Goal: Communication & Community: Answer question/provide support

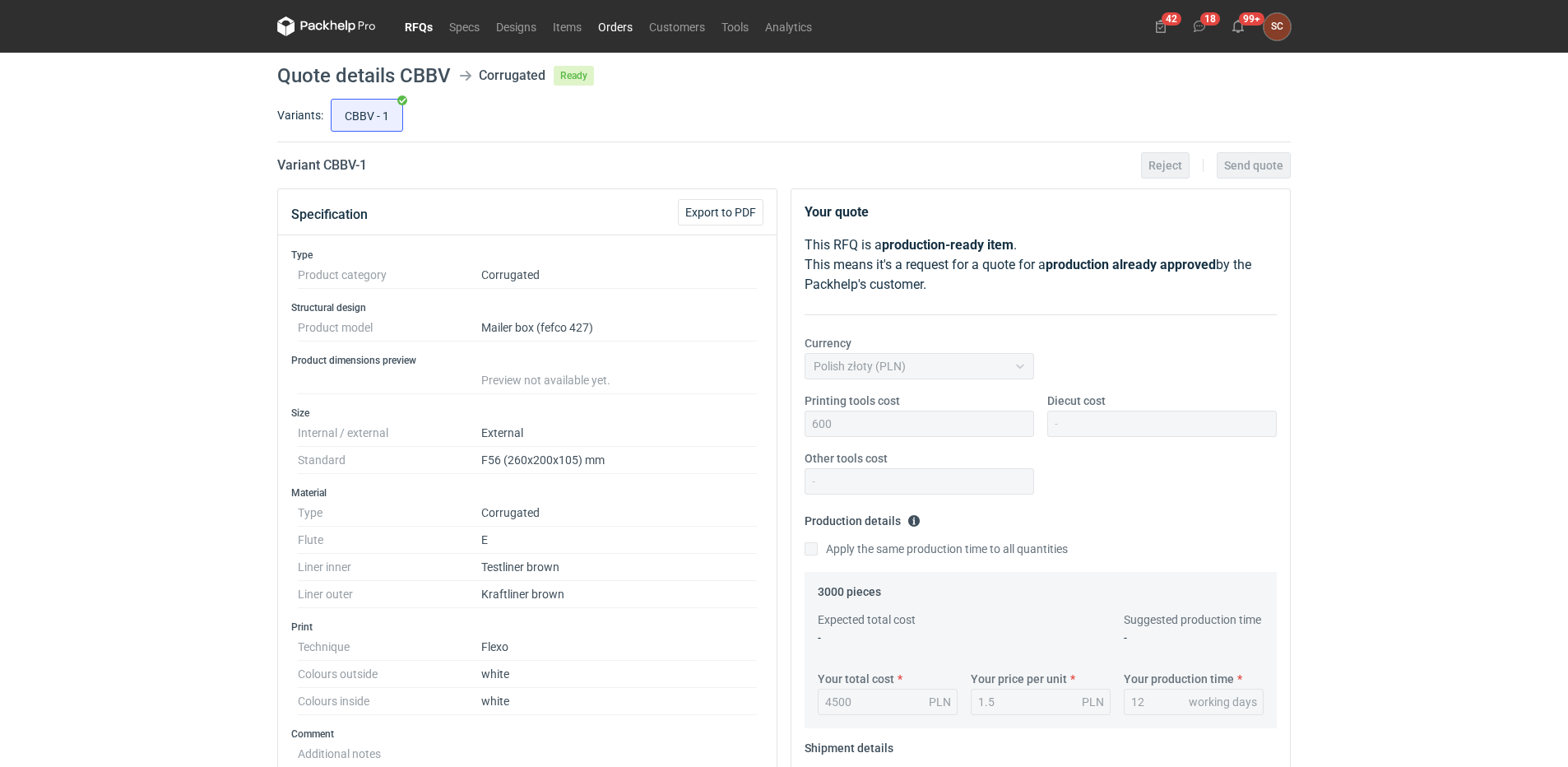
click at [610, 22] on link "Orders" at bounding box center [616, 26] width 51 height 20
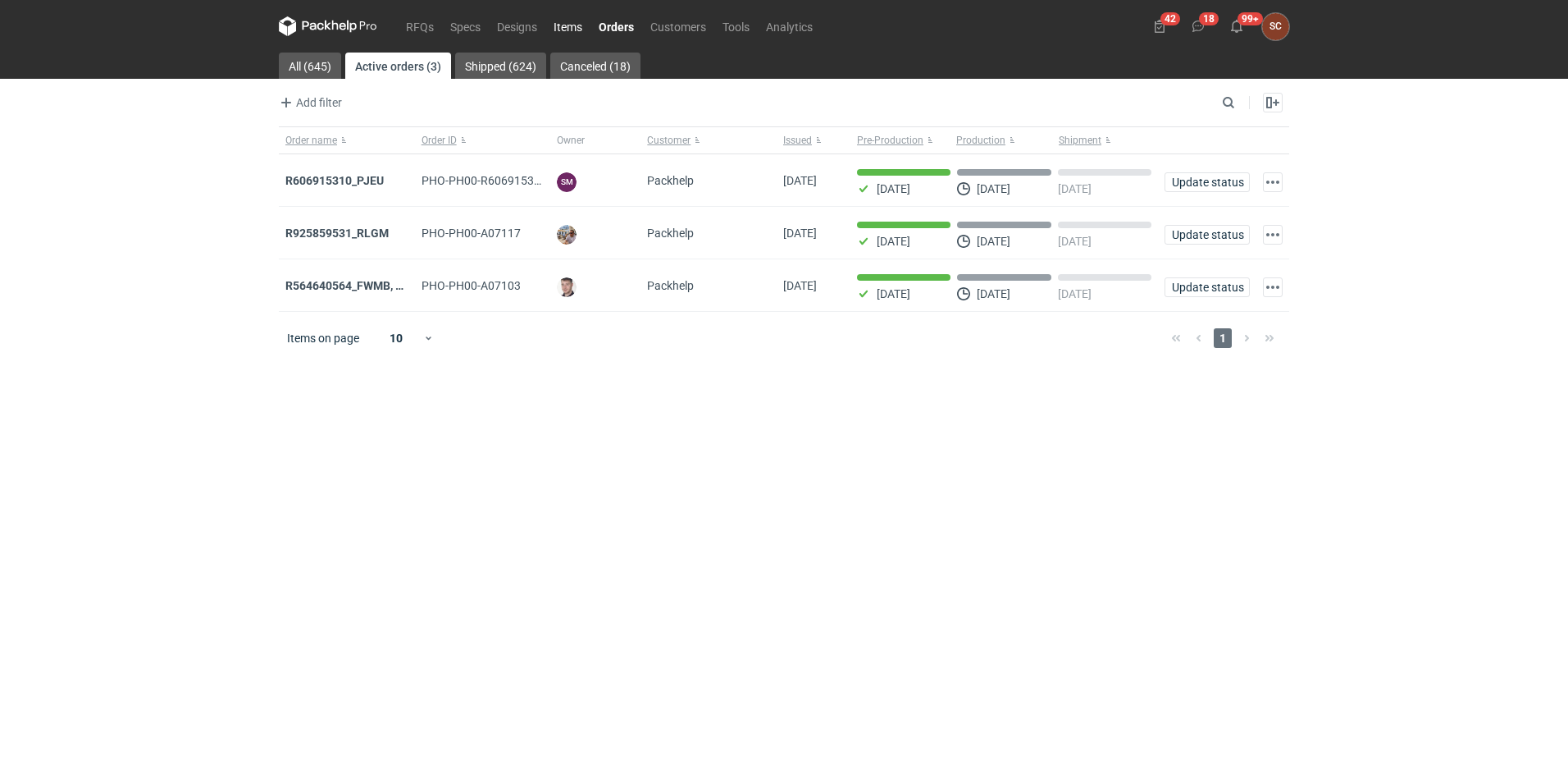
click at [572, 22] on link "Items" at bounding box center [569, 26] width 45 height 20
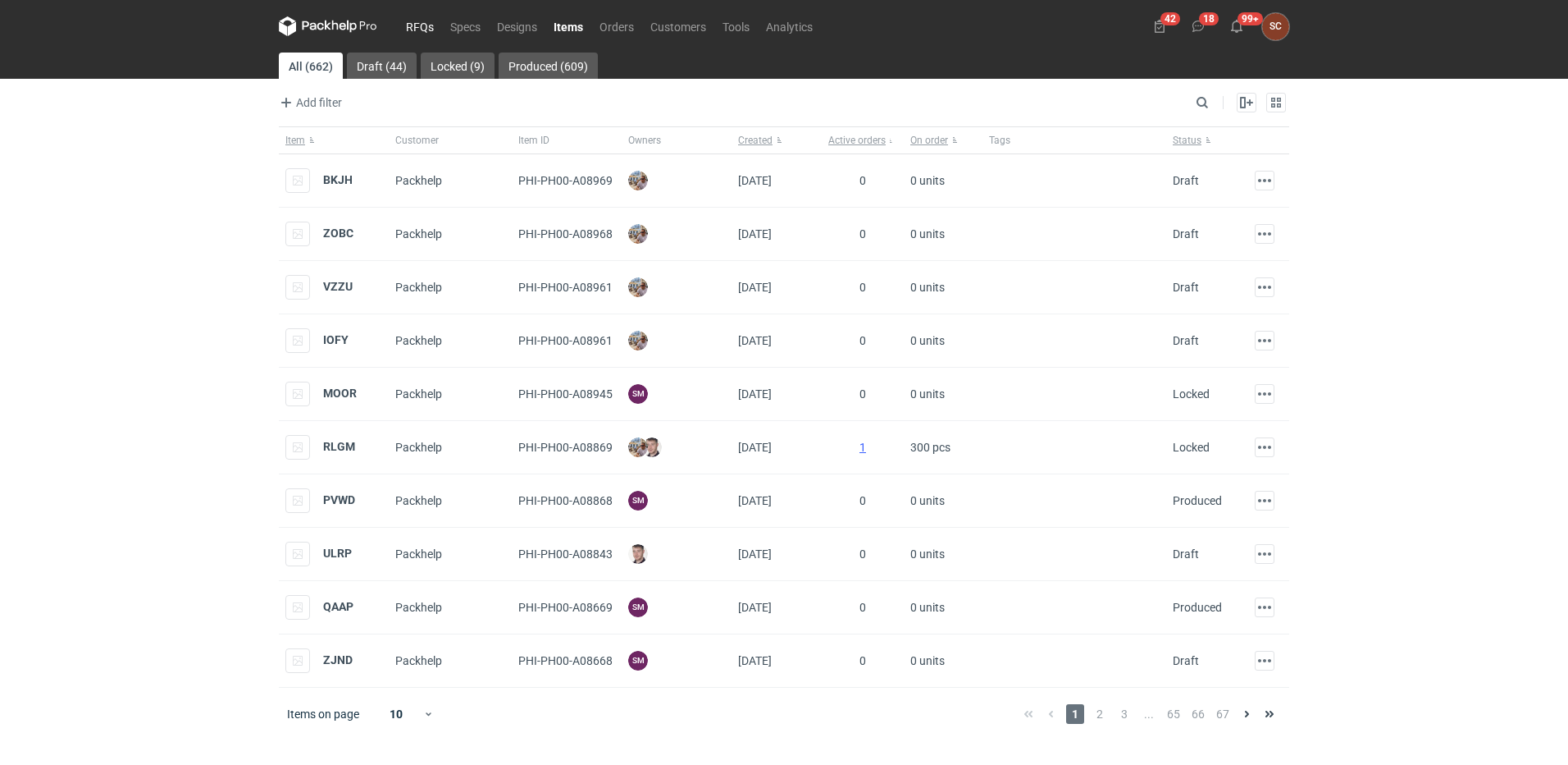
click at [433, 27] on link "RFQs" at bounding box center [420, 26] width 44 height 20
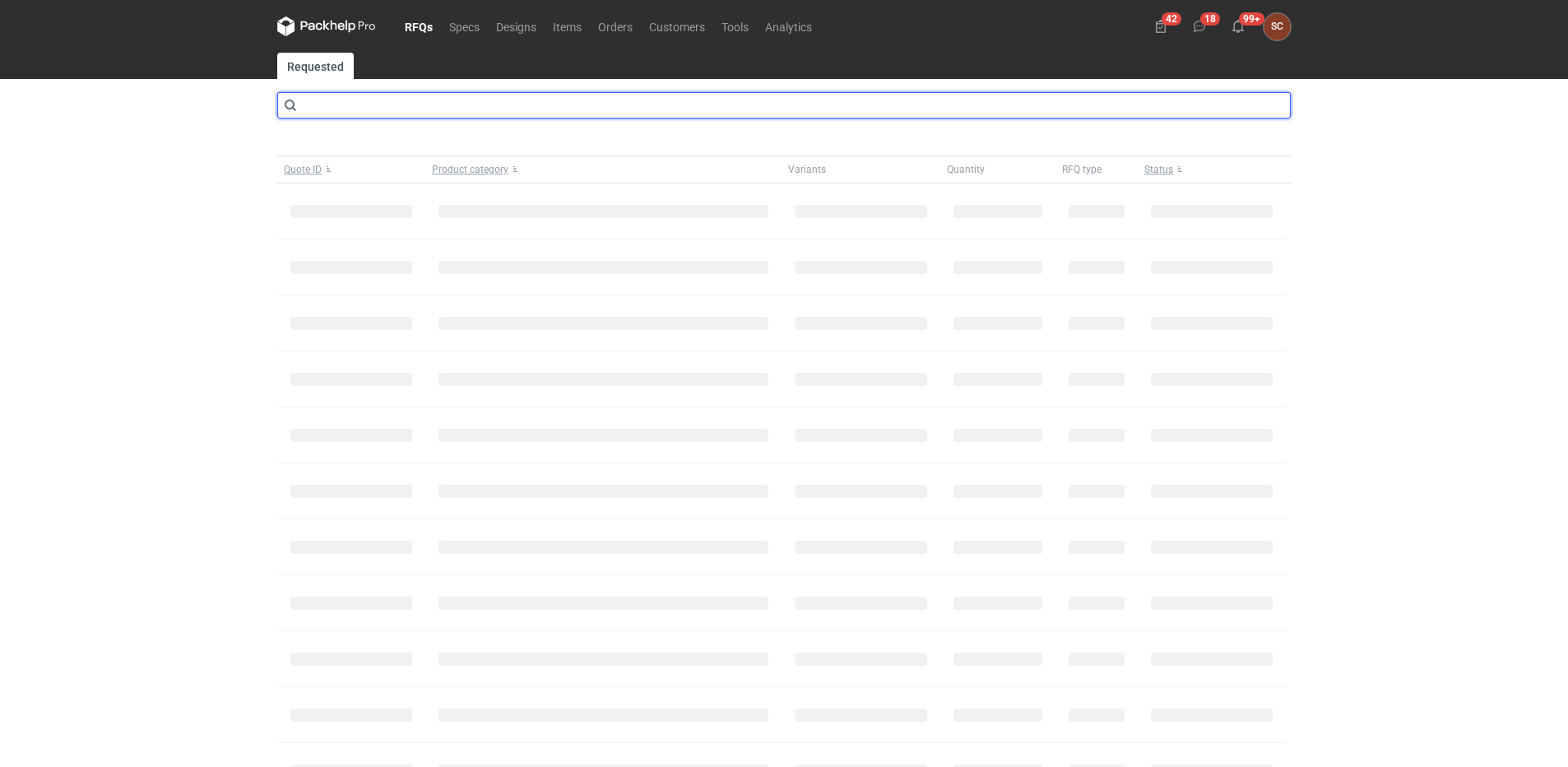
click at [453, 107] on input "text" at bounding box center [784, 105] width 1013 height 26
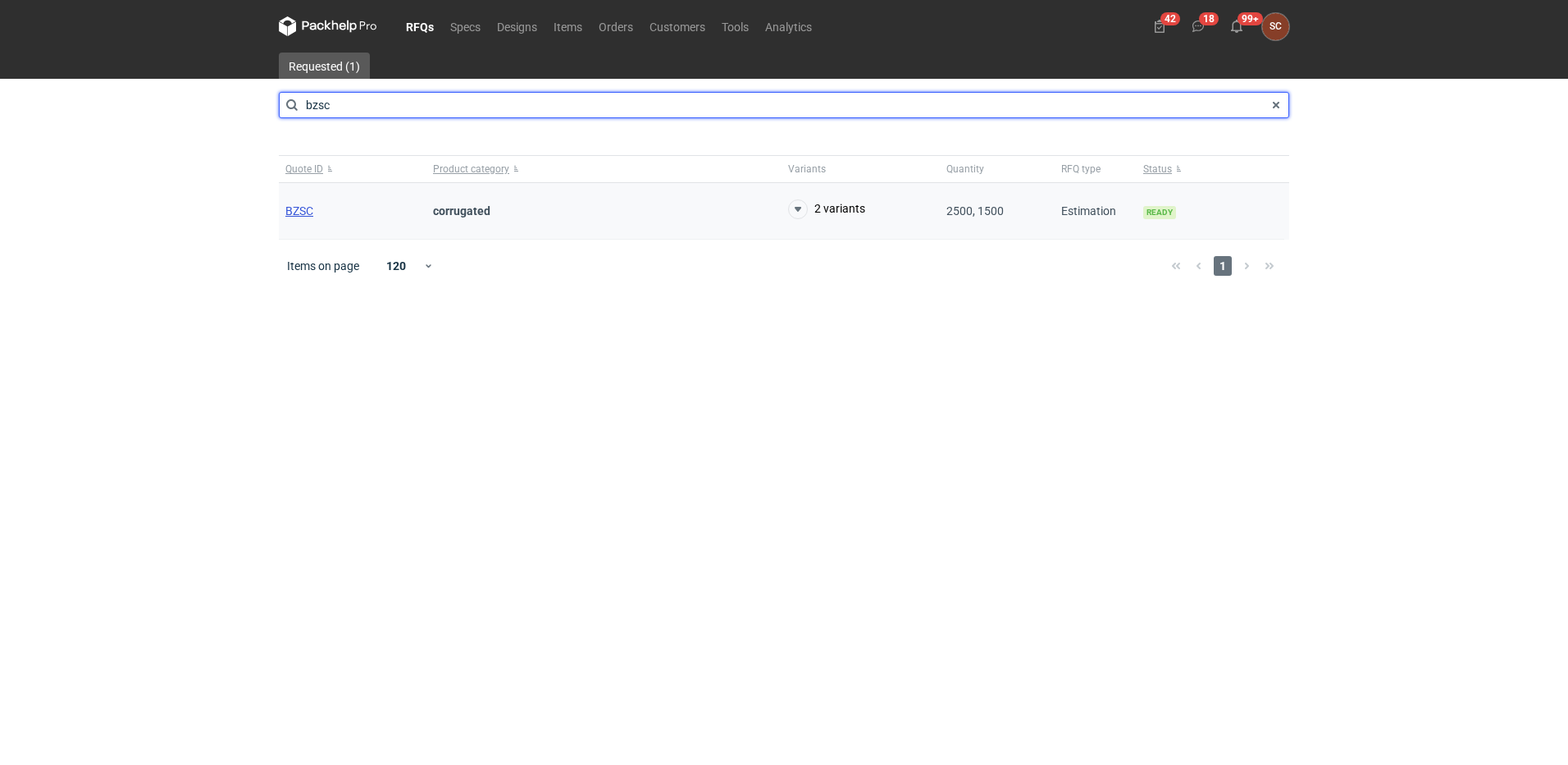
type input "bzsc"
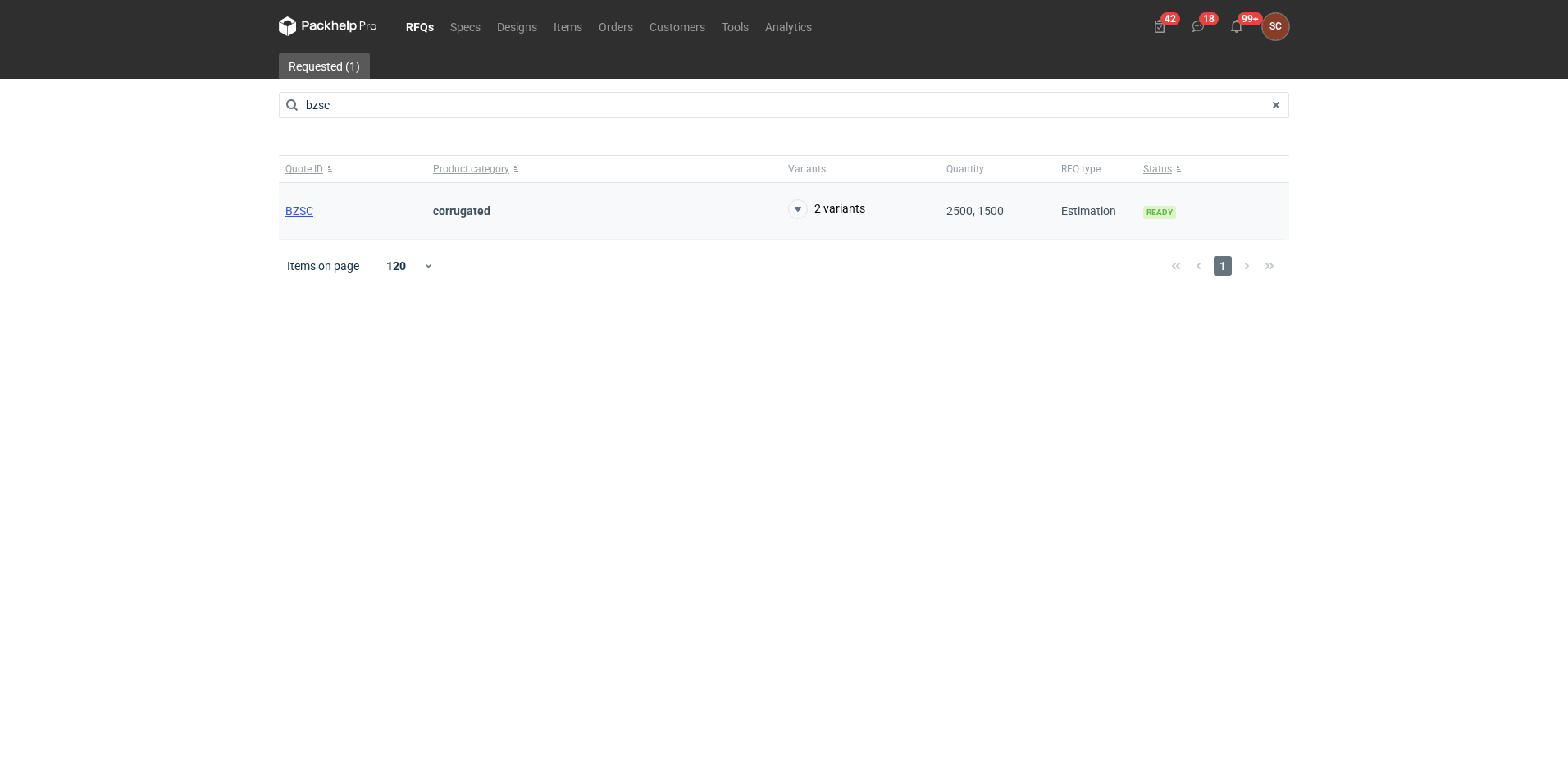
click at [292, 210] on span "BZSC" at bounding box center [299, 211] width 28 height 13
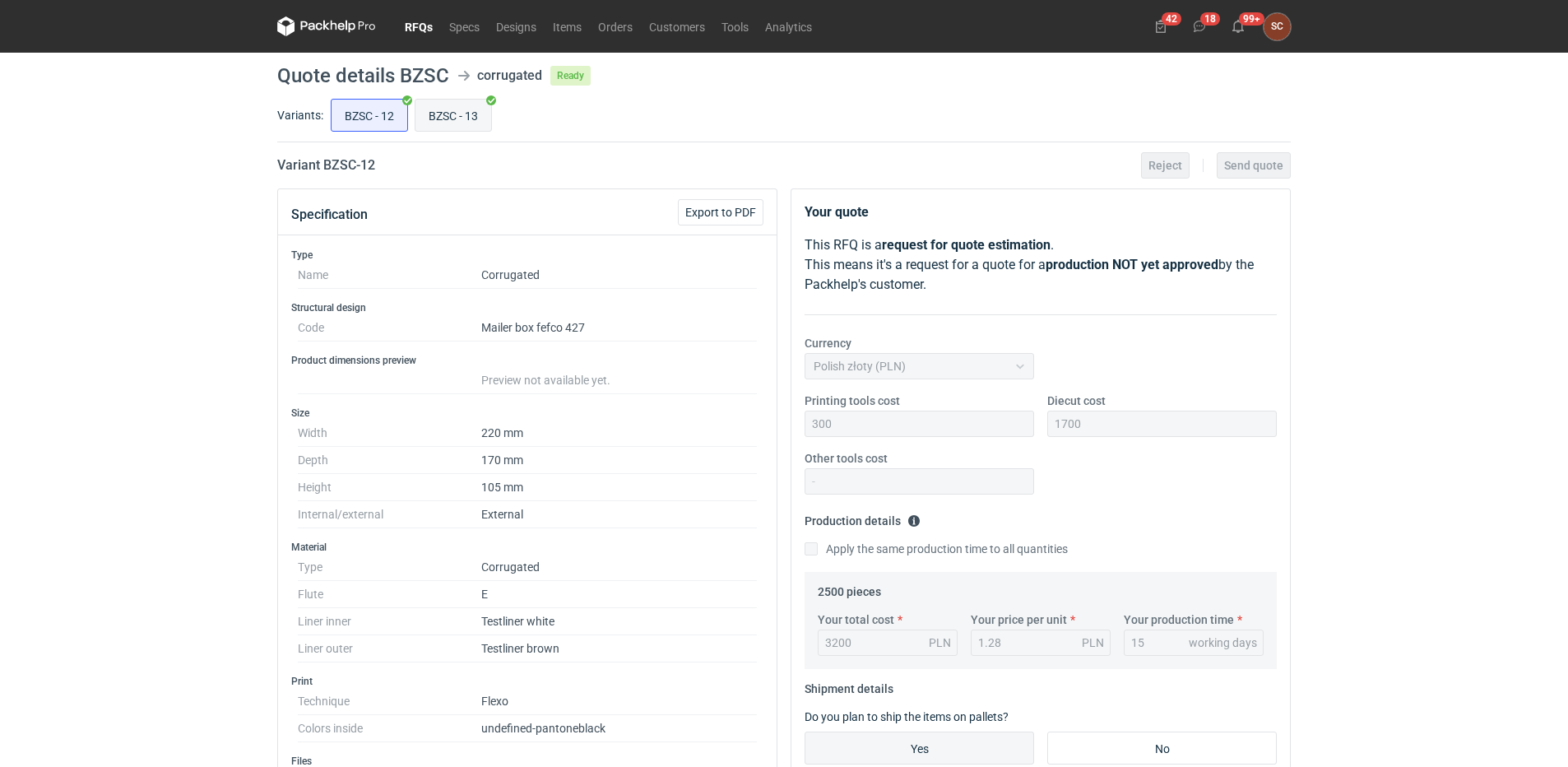
click at [433, 110] on input "BZSC - 13" at bounding box center [453, 115] width 75 height 31
radio input "true"
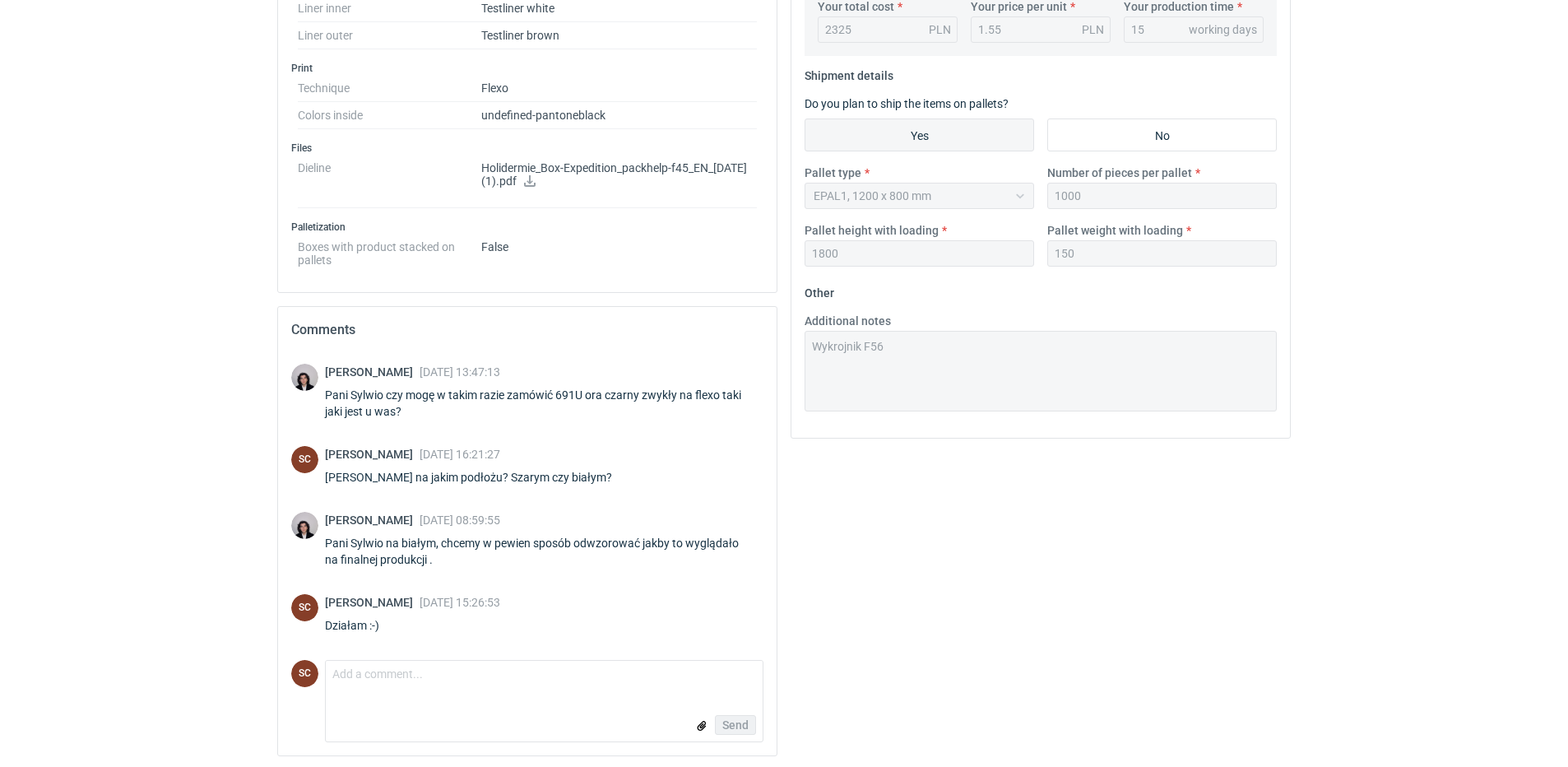
scroll to position [616, 0]
click at [453, 681] on textarea "Comment message" at bounding box center [544, 676] width 437 height 35
drag, startPoint x: 486, startPoint y: 664, endPoint x: 476, endPoint y: 683, distance: 21.5
click at [486, 668] on textarea "Comment message" at bounding box center [544, 676] width 437 height 35
click at [488, 688] on textarea "Comment message" at bounding box center [544, 676] width 437 height 35
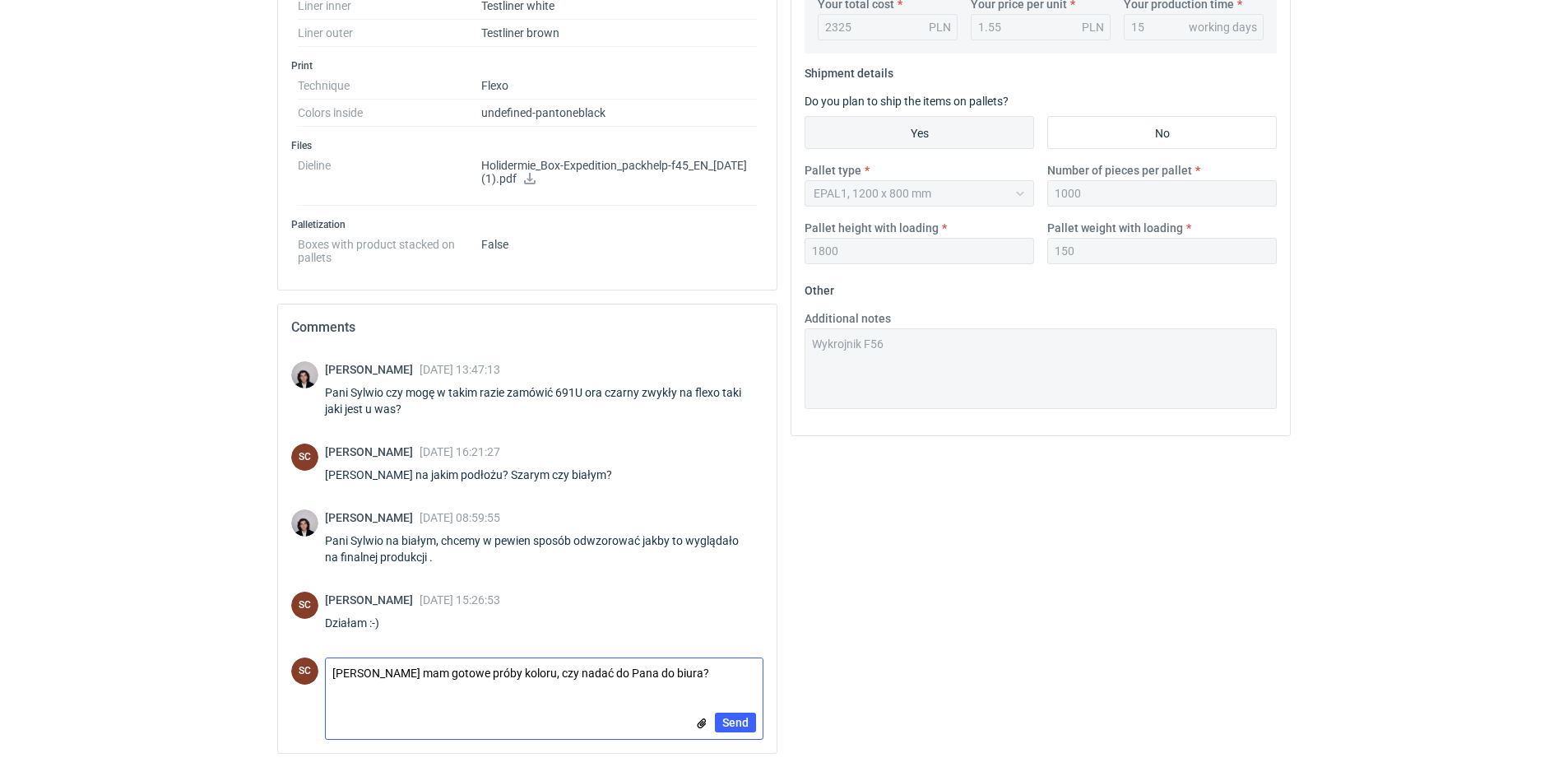
type textarea "[PERSON_NAME] mam gotowe próby koloru, czy nadać do Pana do biura?"
click at [697, 725] on input "file" at bounding box center [701, 723] width 13 height 17
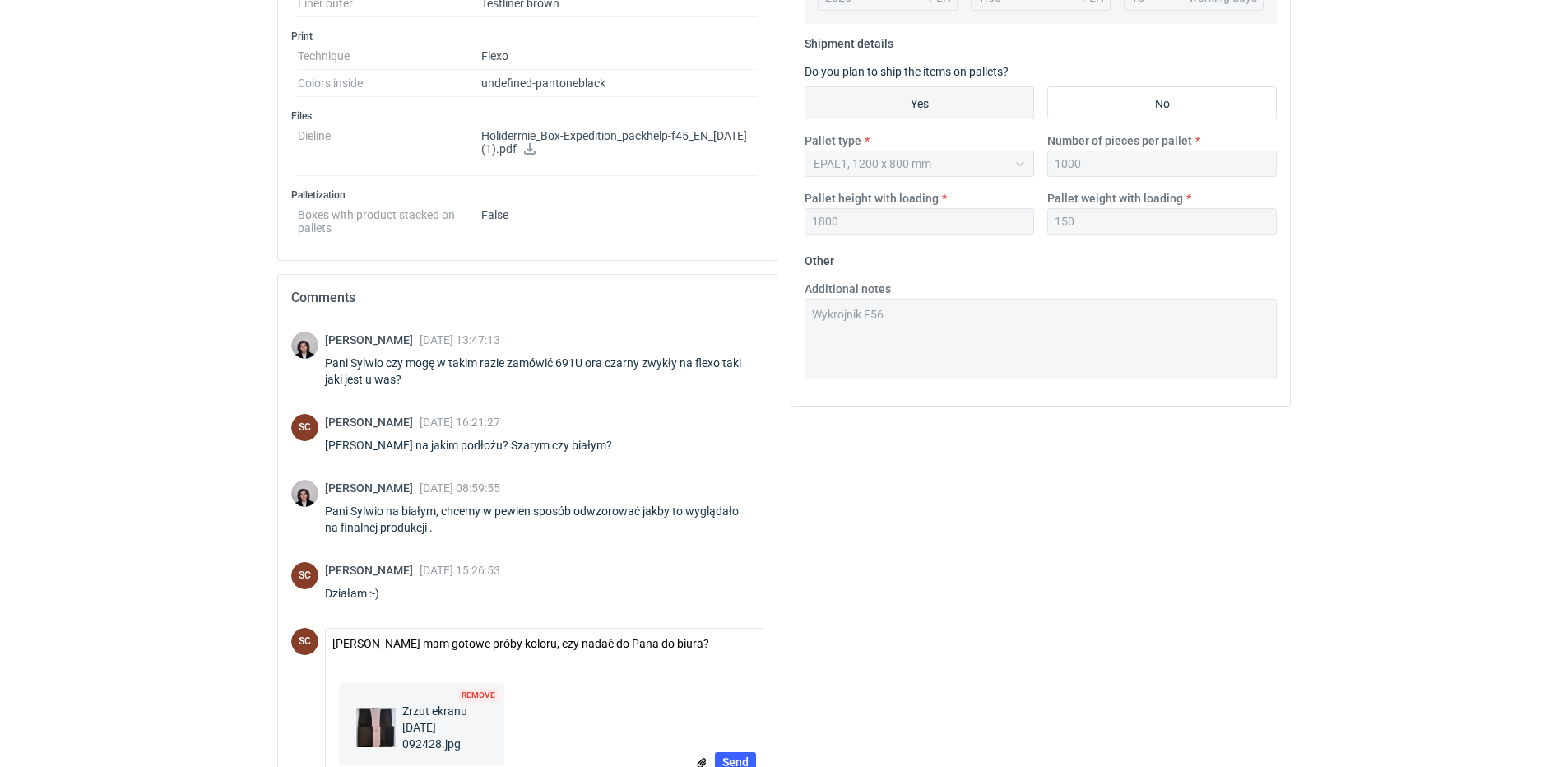
scroll to position [685, 0]
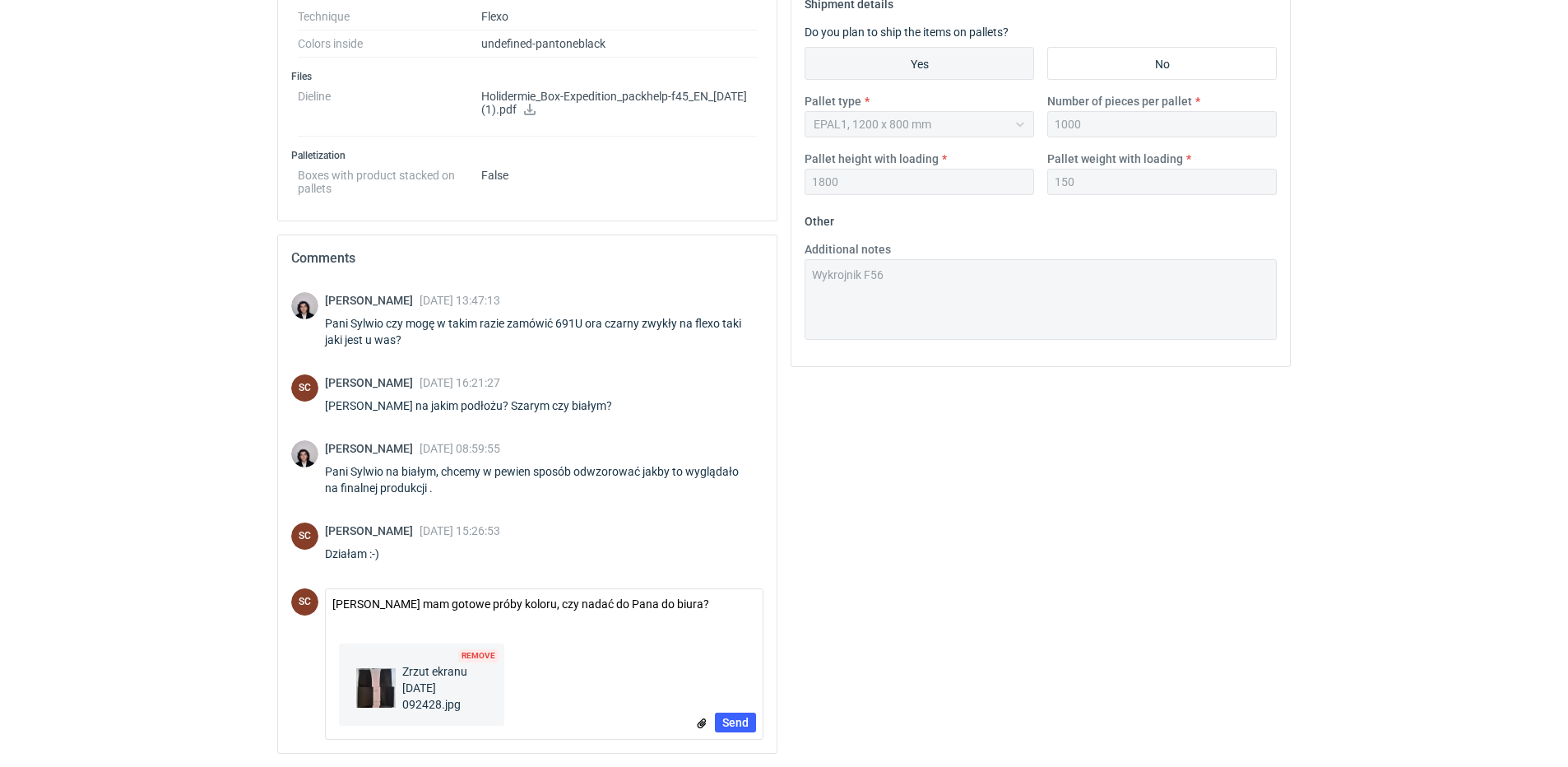
click at [604, 682] on div "Remove Zrzut ekranu [DATE] 092428.jpg" at bounding box center [510, 688] width 357 height 89
click at [533, 673] on div "Remove Zrzut ekranu [DATE] 092428.jpg" at bounding box center [510, 688] width 357 height 89
click at [703, 722] on input "file" at bounding box center [701, 723] width 13 height 17
click at [743, 717] on span "Send" at bounding box center [735, 722] width 26 height 12
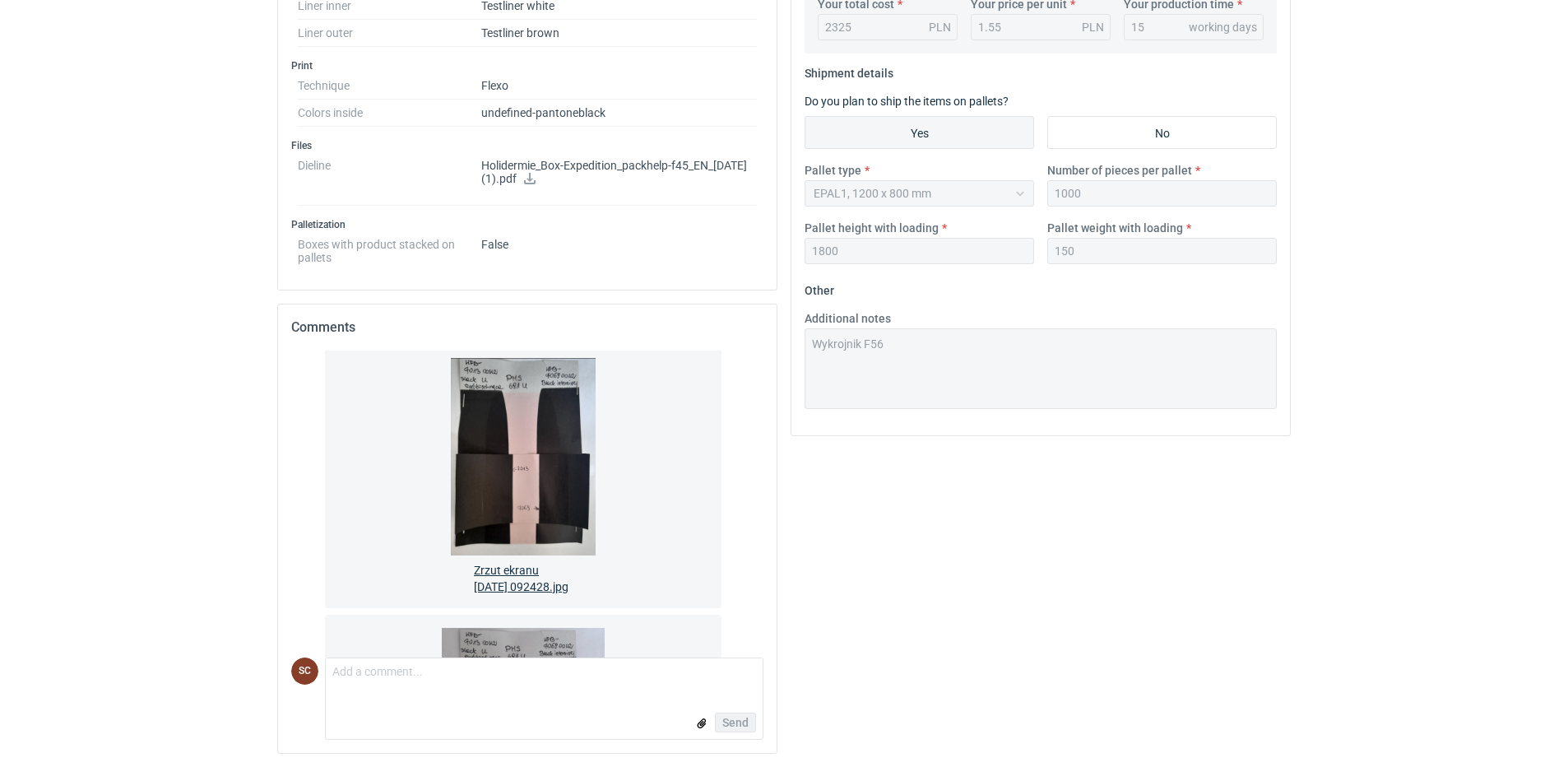
scroll to position [1039, 0]
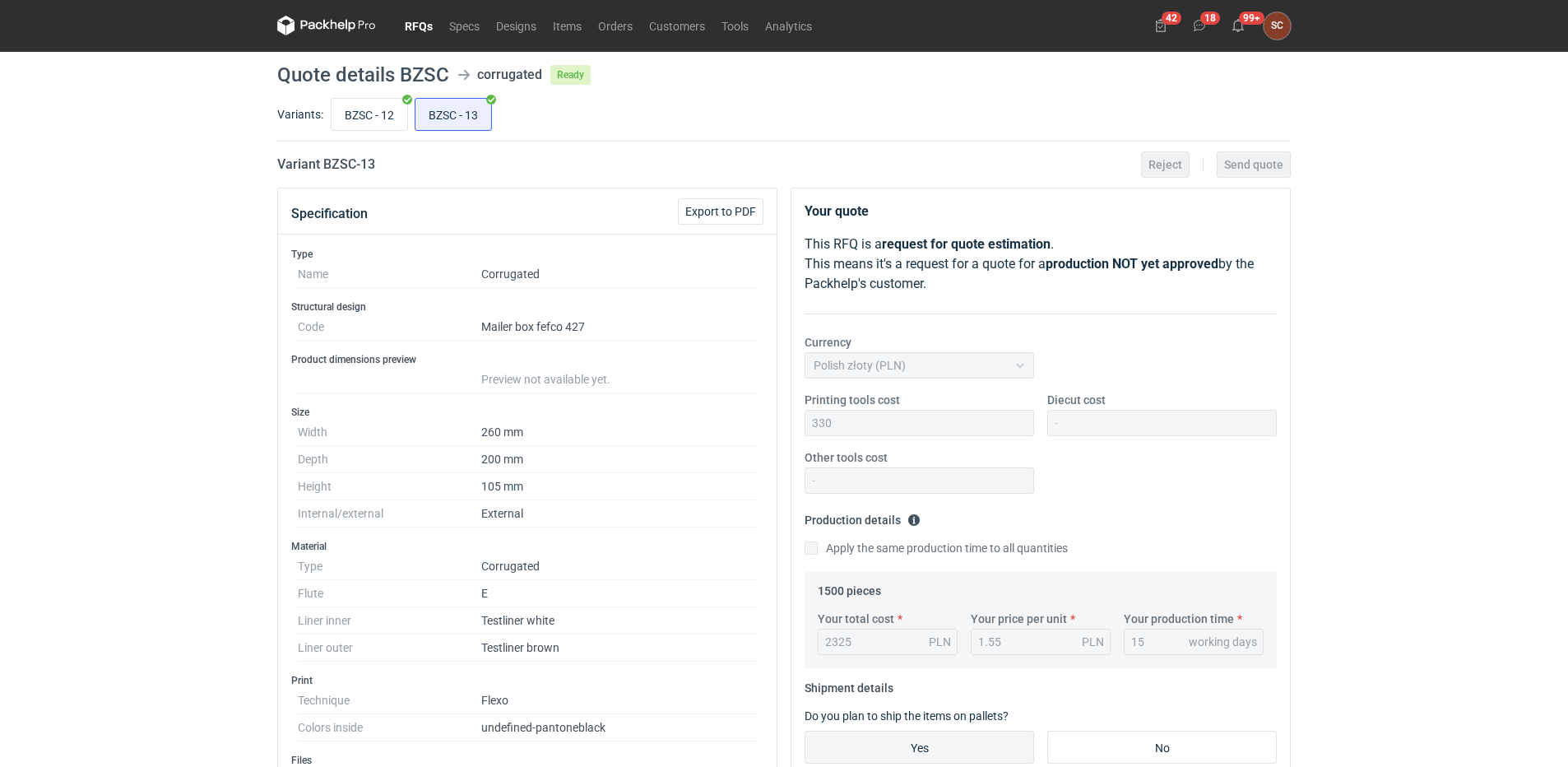
scroll to position [0, 0]
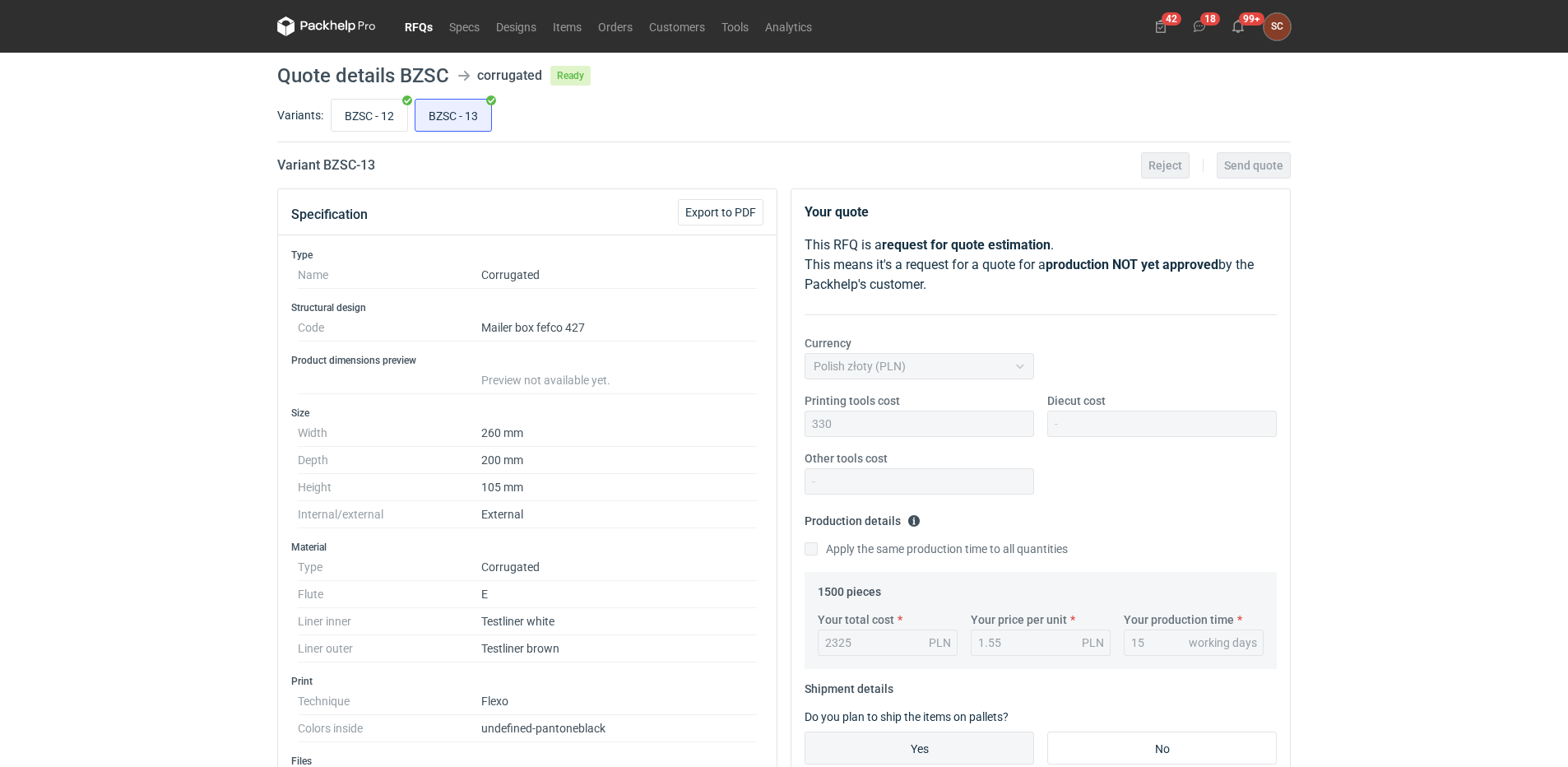
click at [400, 22] on link "RFQs" at bounding box center [418, 26] width 45 height 20
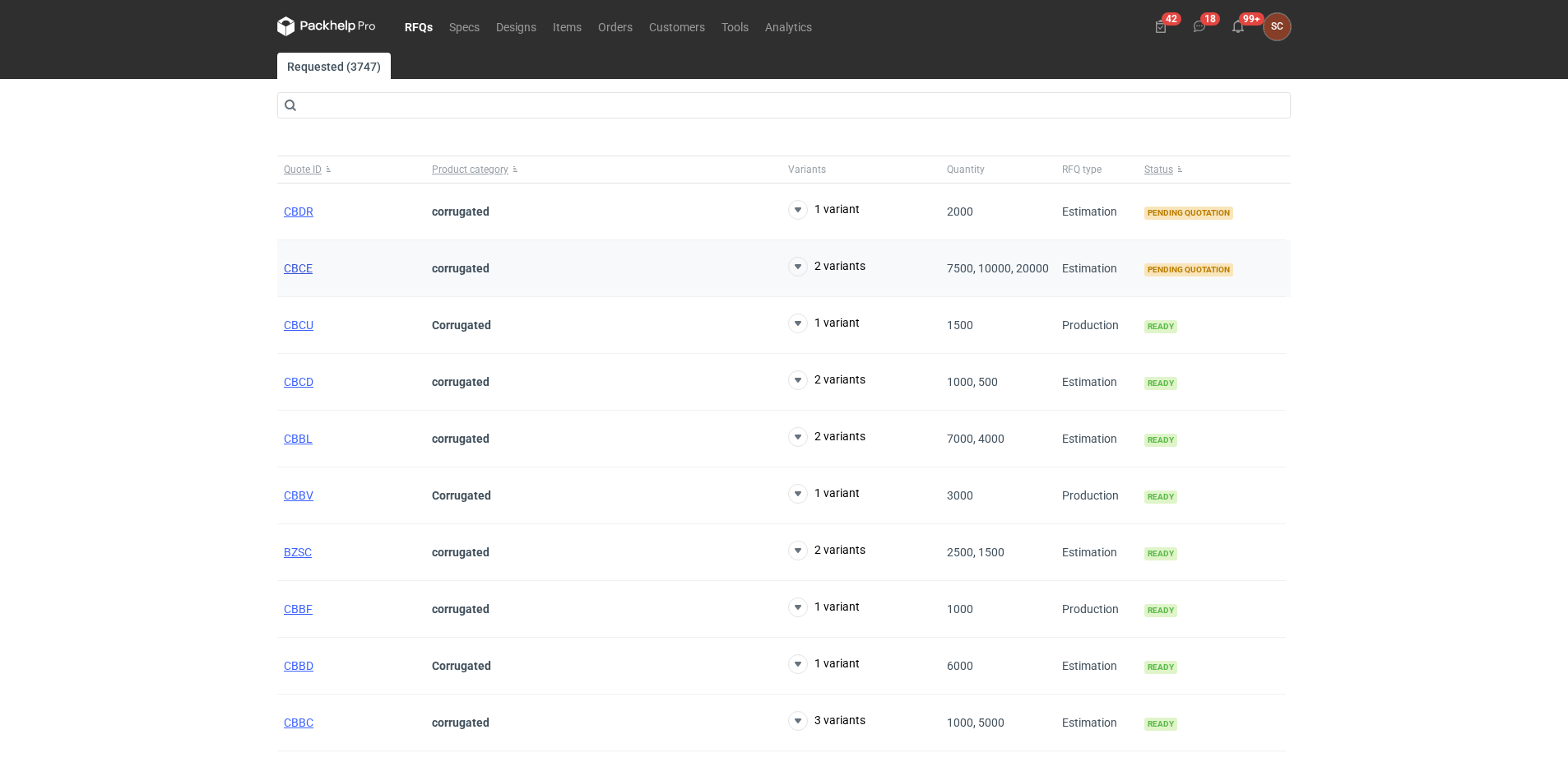
click at [290, 265] on span "CBCE" at bounding box center [298, 268] width 29 height 13
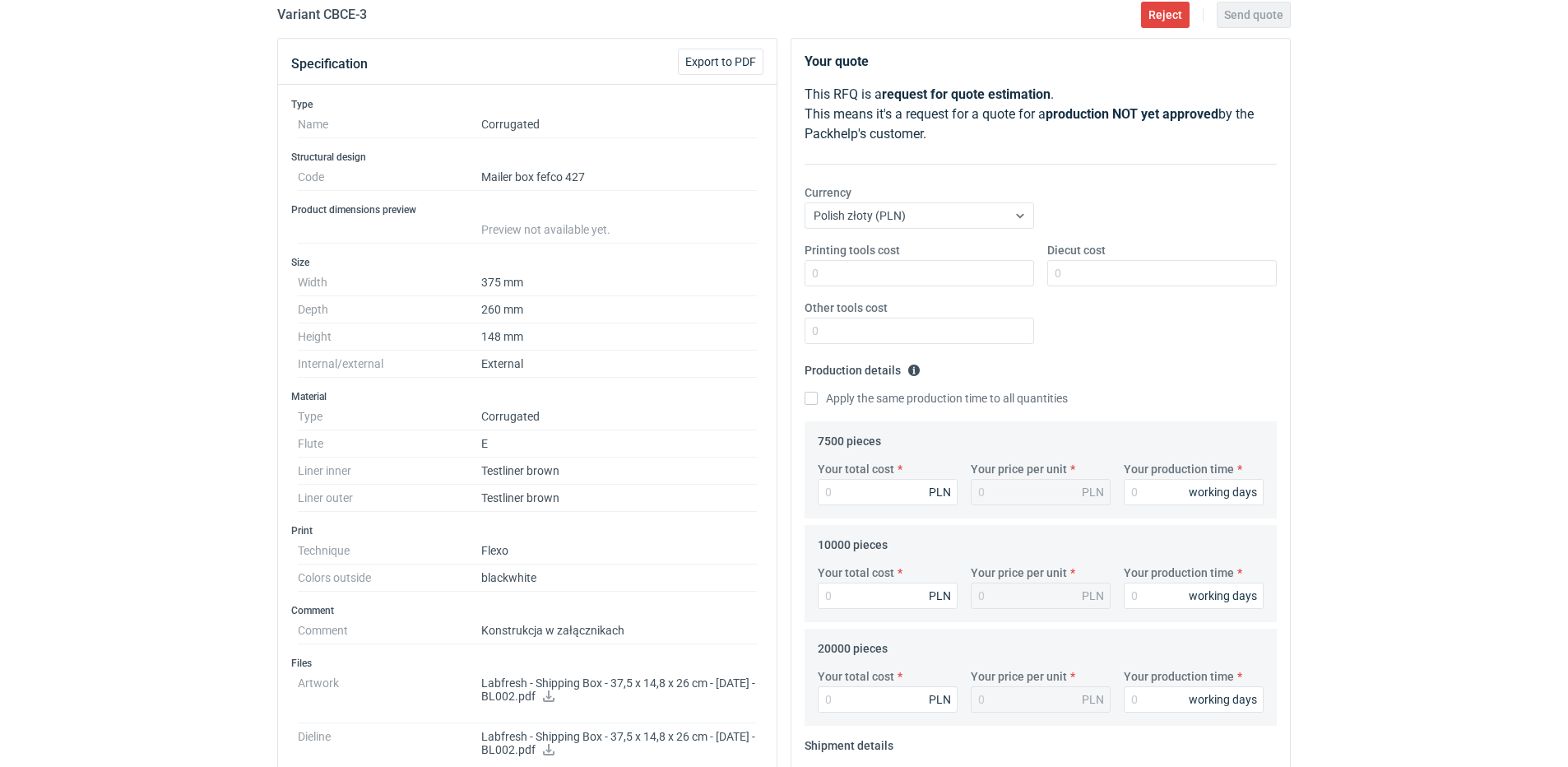
scroll to position [165, 0]
